Goal: Transaction & Acquisition: Book appointment/travel/reservation

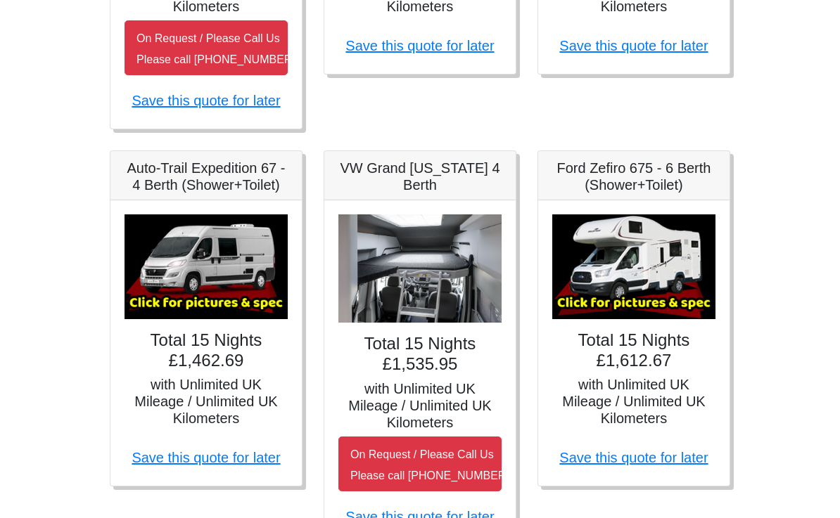
scroll to position [570, 0]
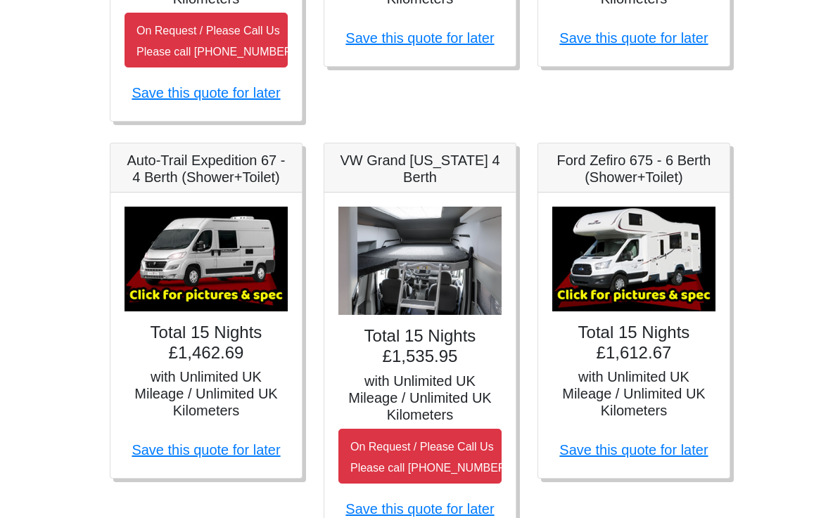
click at [652, 387] on h5 "with Unlimited UK Mileage / Unlimited UK Kilometers" at bounding box center [633, 394] width 163 height 51
click at [644, 455] on link "Save this quote for later" at bounding box center [633, 450] width 148 height 15
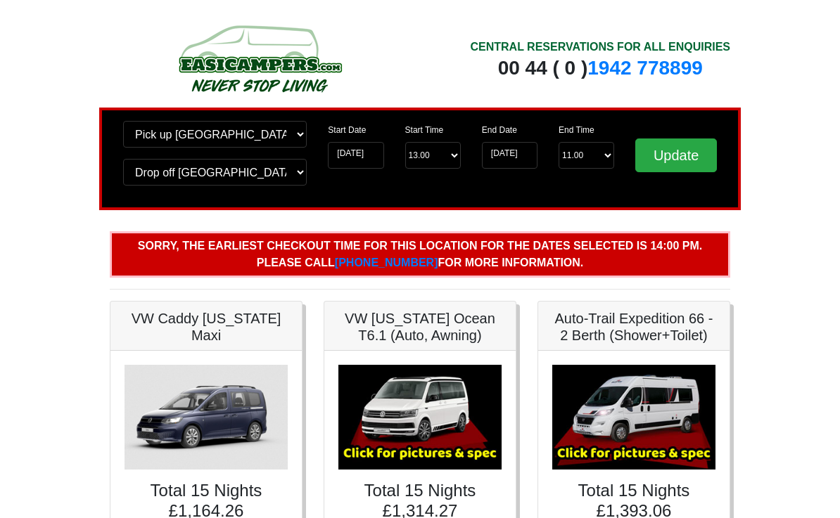
scroll to position [609, 0]
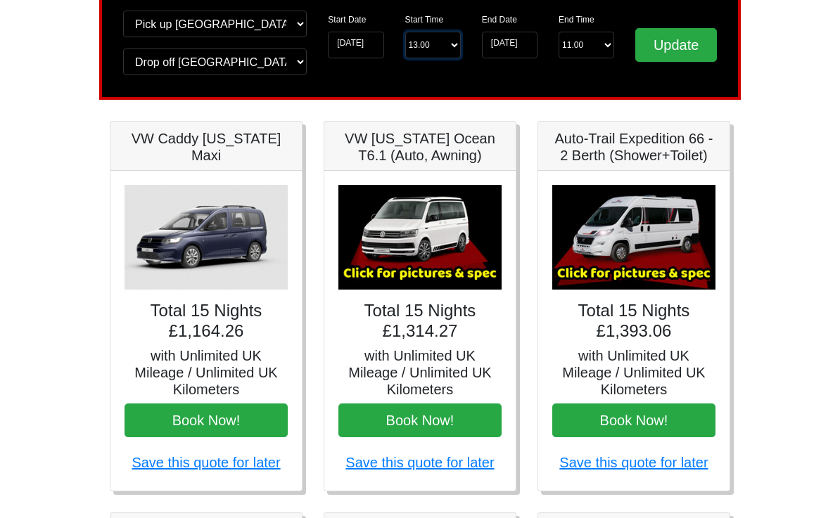
click at [446, 45] on select "Start Time 13.00 -------- 11.00 am (Saturday & Sunday Only) 12.00 pm (Saturday)…" at bounding box center [433, 45] width 56 height 27
select select "11.00"
click at [670, 41] on input "Update" at bounding box center [676, 45] width 82 height 34
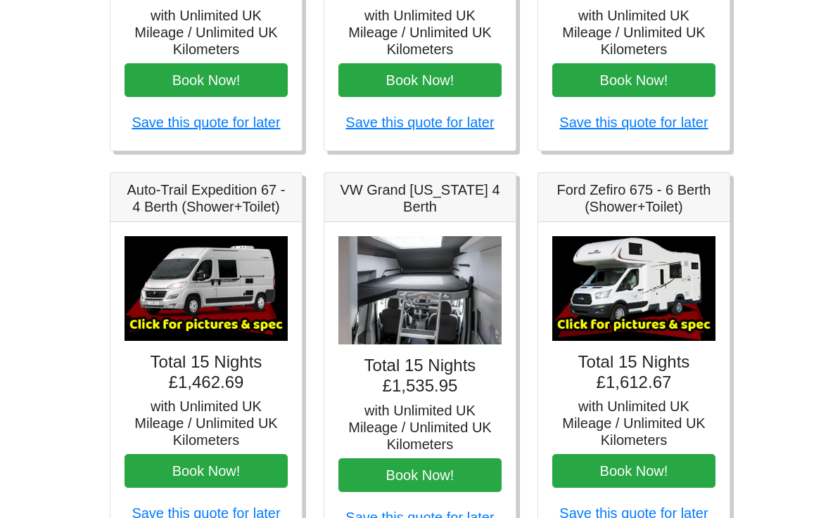
scroll to position [452, 0]
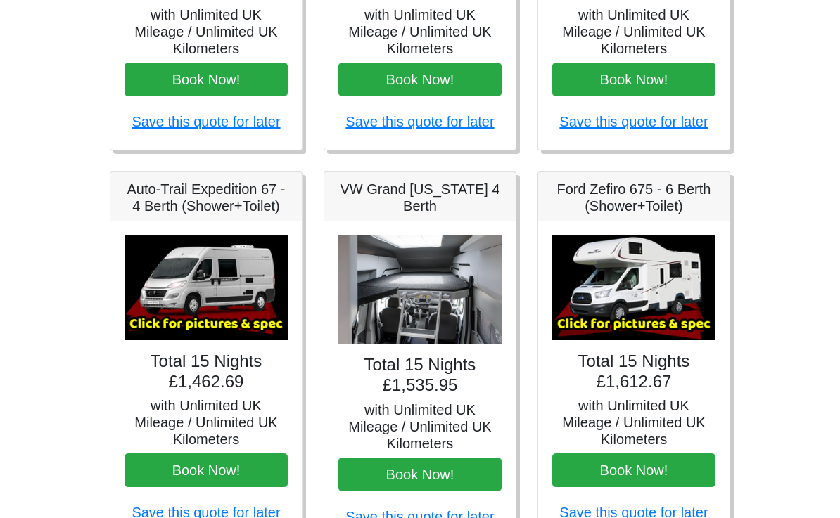
click at [642, 467] on button "Book Now!" at bounding box center [633, 471] width 163 height 34
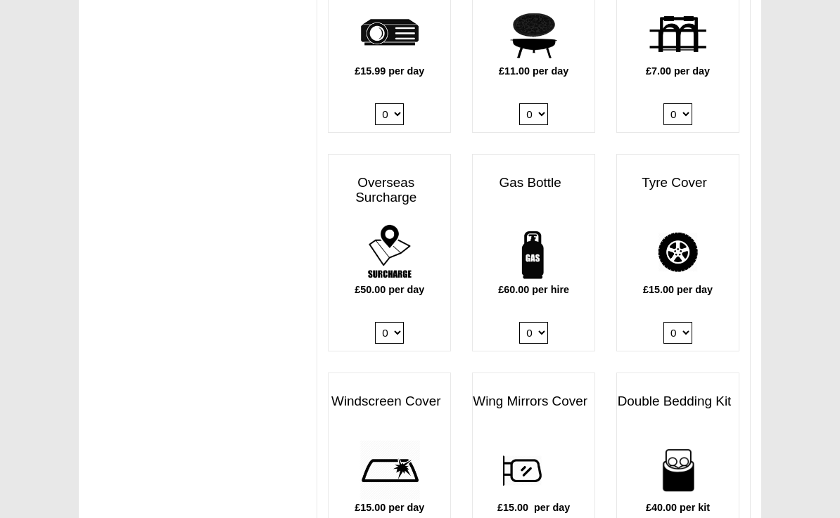
scroll to position [837, 0]
click at [544, 322] on select "0 1" at bounding box center [533, 333] width 29 height 22
select select "Gas Bottle x QTY 1 @ 60.00 GBP per hire."
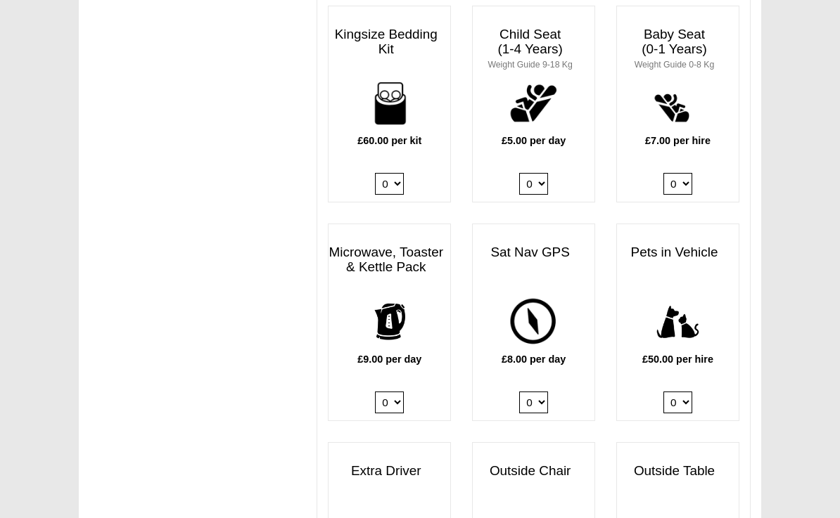
scroll to position [1422, 0]
click at [400, 393] on select "0 1" at bounding box center [389, 404] width 29 height 22
select select "Kitchen Pack x QTY 1 @ 9.00 GBP per day."
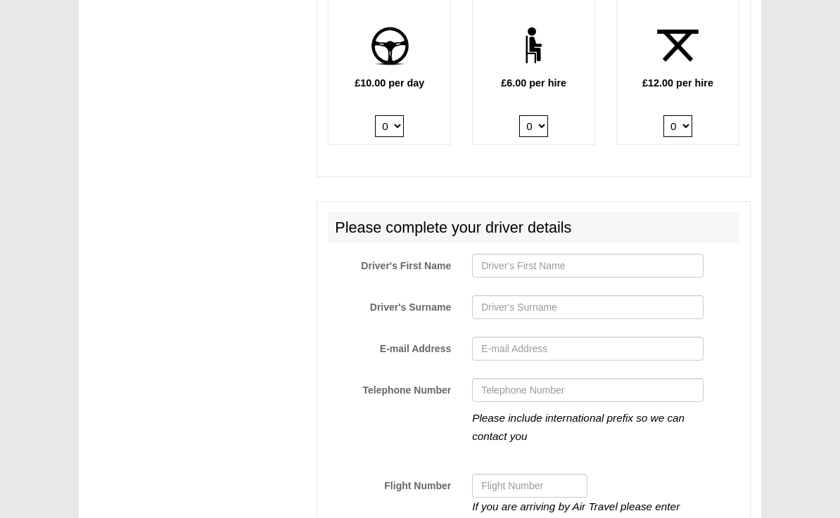
scroll to position [1920, 0]
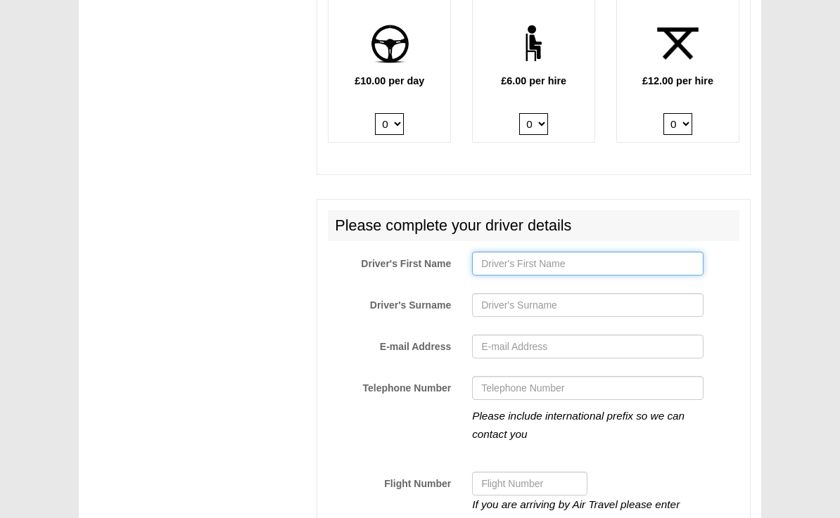
click at [552, 252] on input "Driver's First Name" at bounding box center [587, 264] width 231 height 24
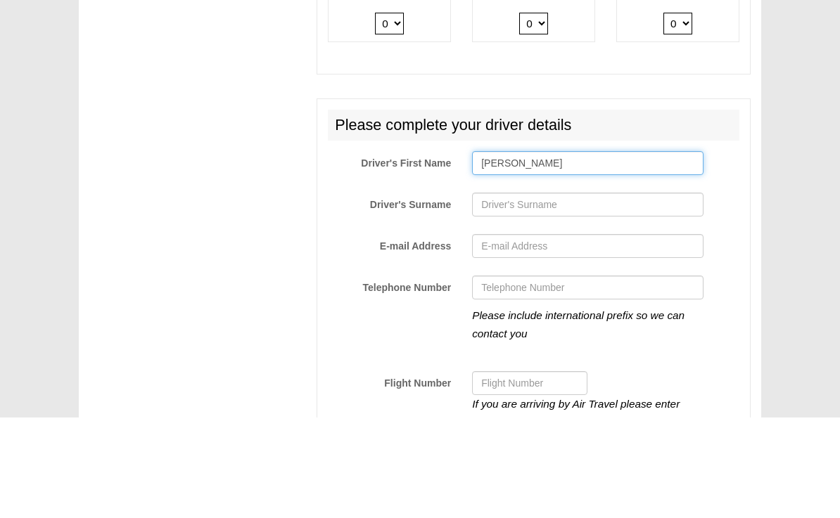
type input "Louis Gilbert"
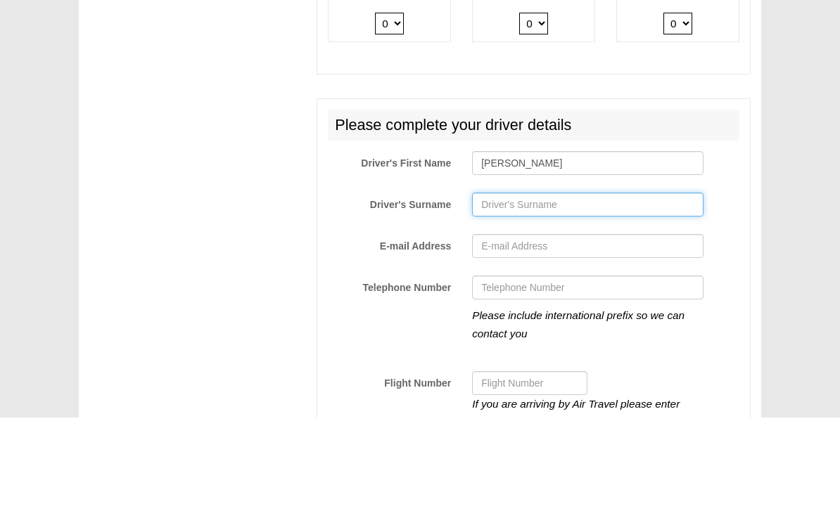
click at [531, 294] on input "Driver's Surname" at bounding box center [587, 306] width 231 height 24
type input "Delord"
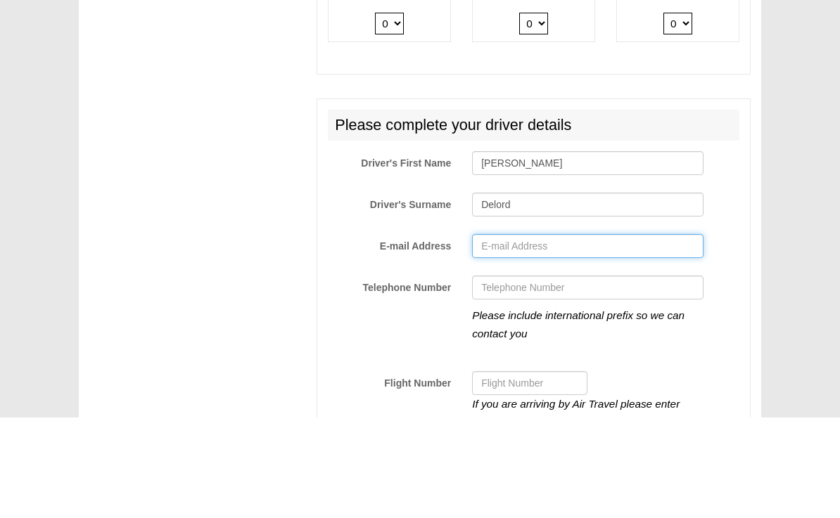
click at [531, 336] on input "E-mail Address" at bounding box center [587, 348] width 231 height 24
type input "gibdelord58@icloud.com"
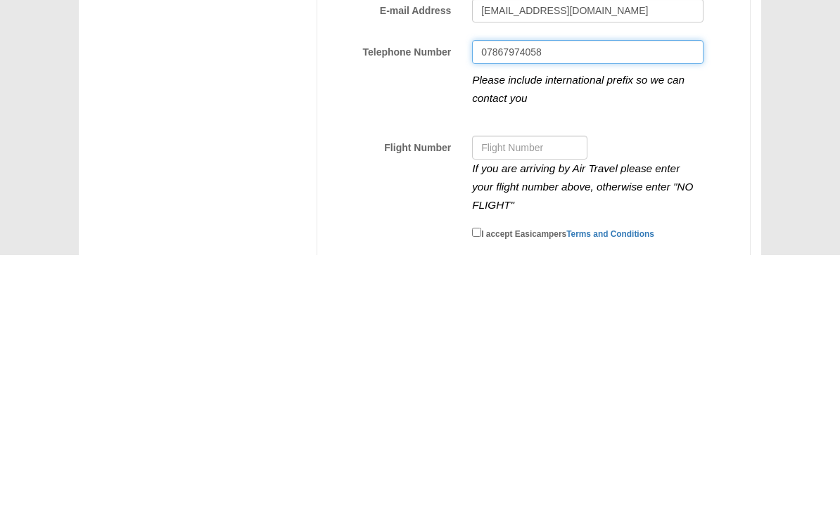
scroll to position [1997, 0]
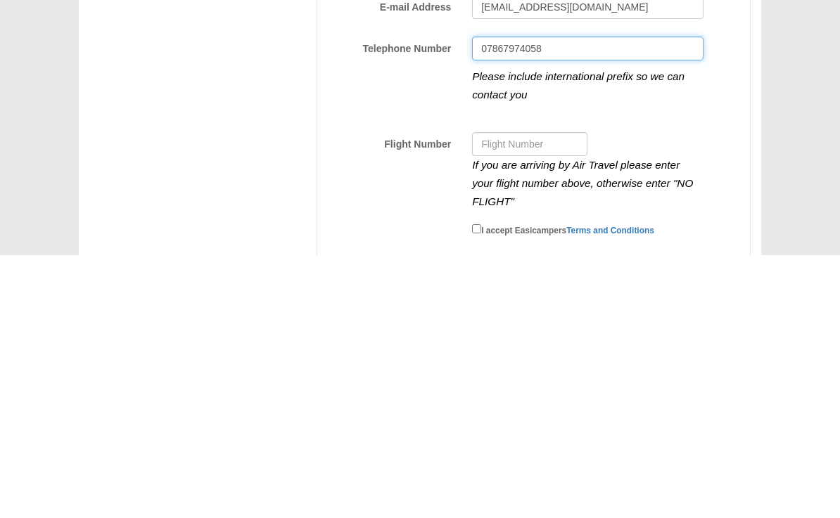
type input "07867974058"
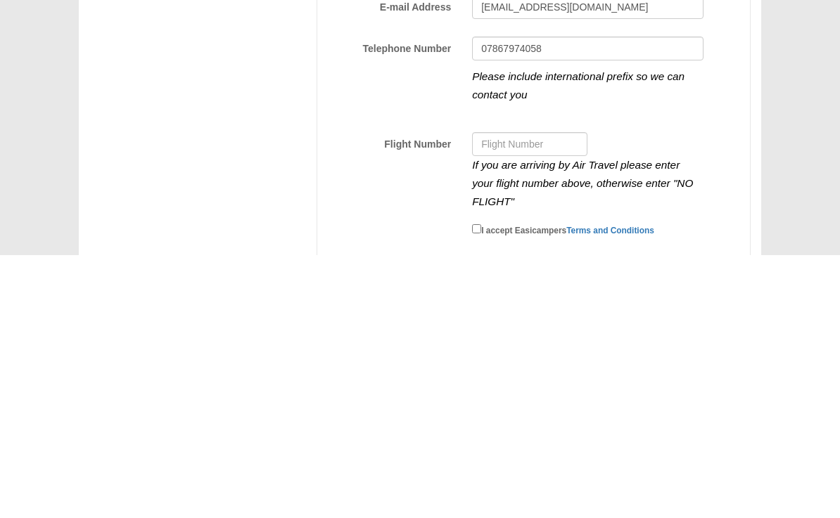
click at [476, 487] on input "I accept Easicampers Terms and Conditions" at bounding box center [476, 491] width 9 height 9
checkbox input "true"
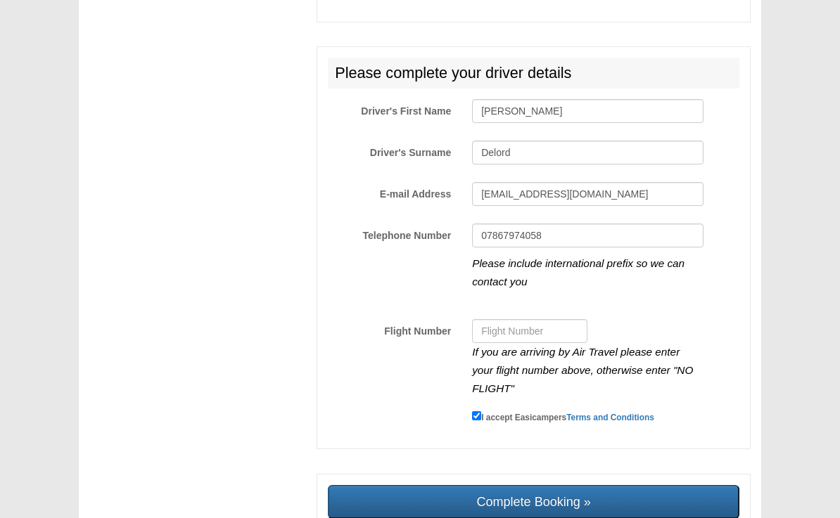
scroll to position [2083, 0]
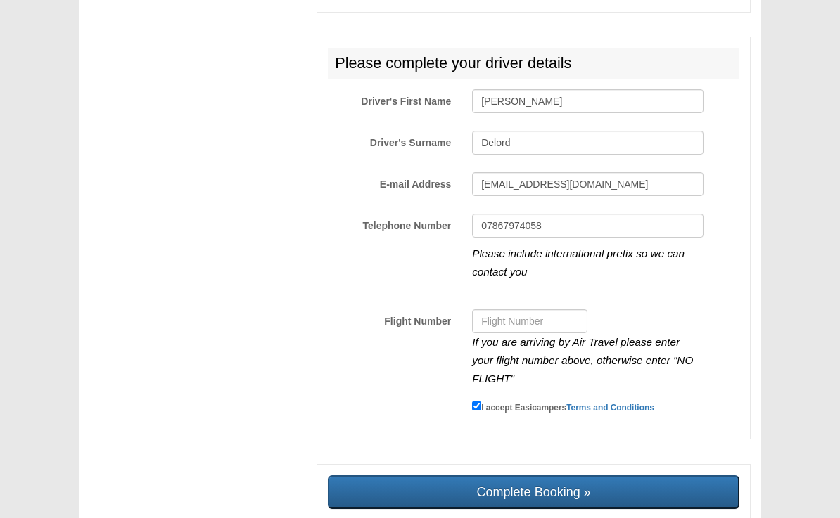
click at [549, 476] on input "Complete Booking »" at bounding box center [533, 493] width 411 height 34
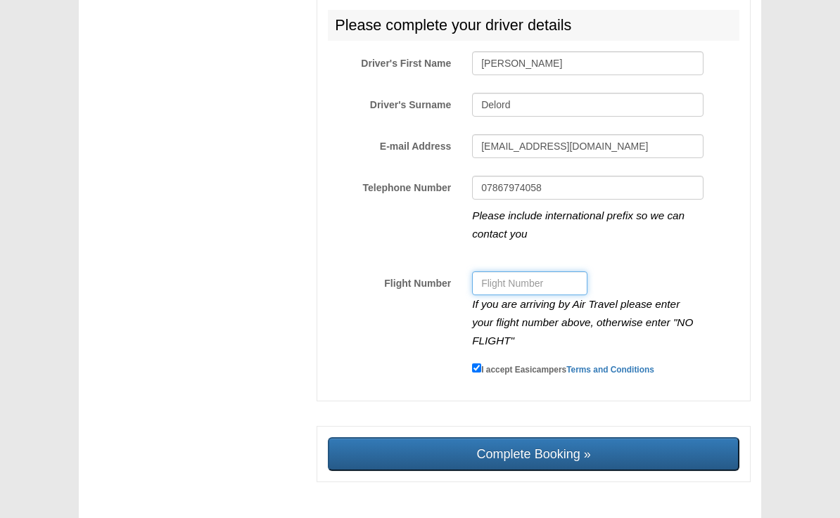
click at [518, 272] on input "Flight Number" at bounding box center [529, 284] width 115 height 24
type input "No"
click at [550, 438] on input "Complete Booking »" at bounding box center [533, 455] width 411 height 34
type input "Sending, please wait..."
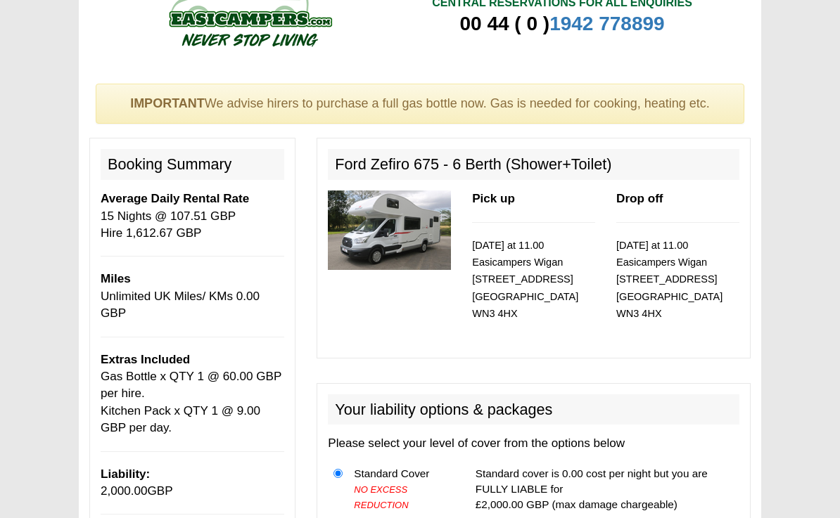
scroll to position [0, 0]
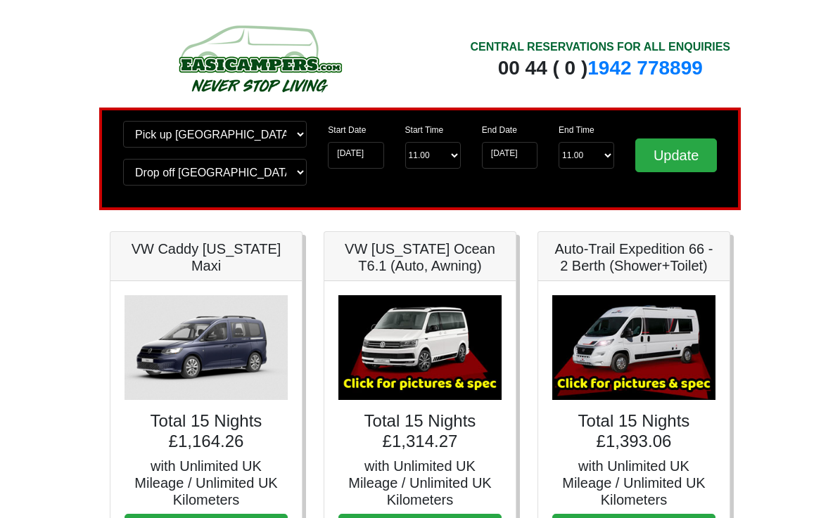
scroll to position [490, 0]
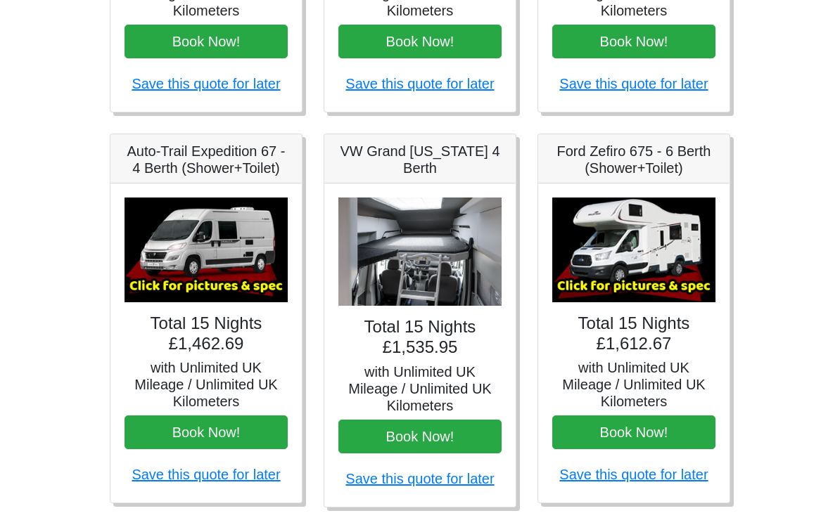
click at [657, 284] on img at bounding box center [633, 250] width 163 height 105
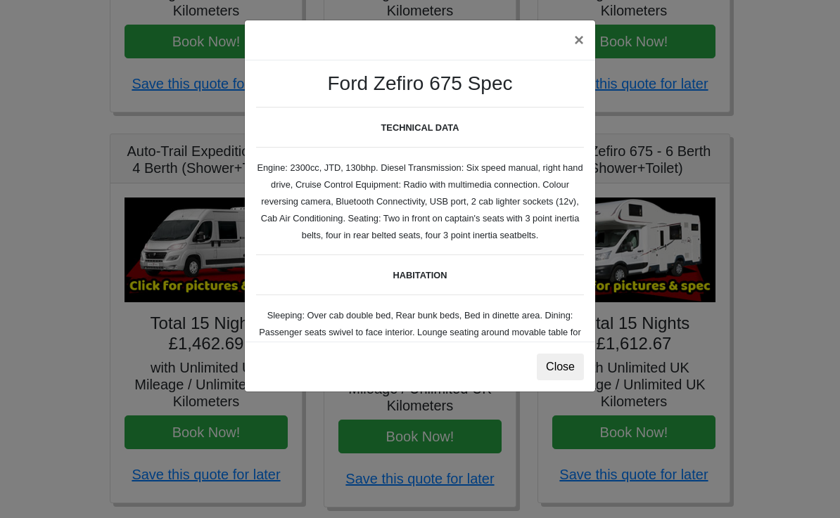
click at [580, 42] on button "×" at bounding box center [579, 39] width 32 height 39
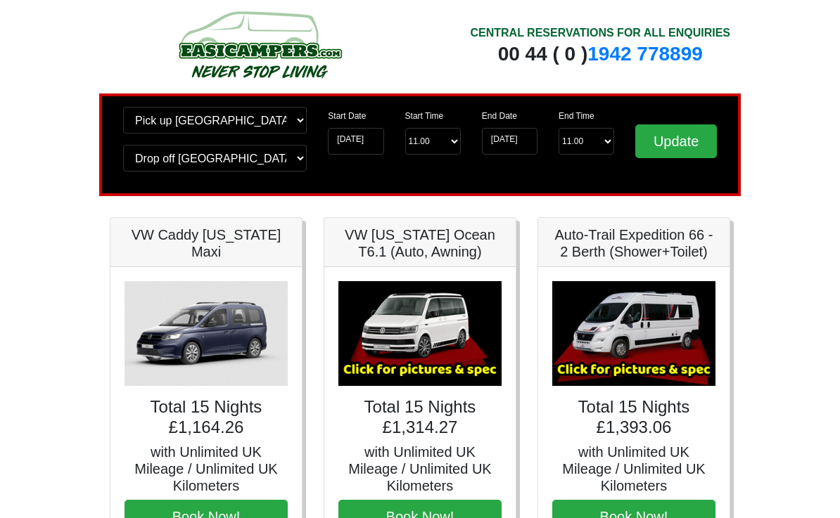
scroll to position [0, 0]
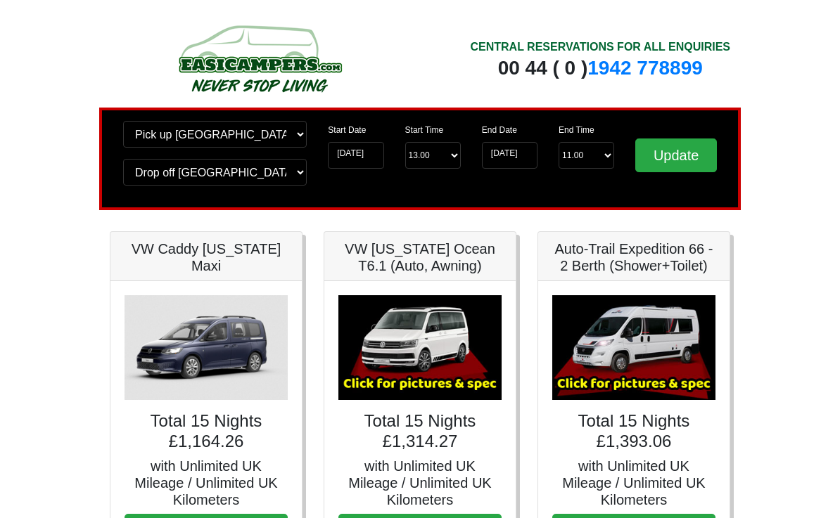
scroll to position [148, 0]
